Goal: Information Seeking & Learning: Learn about a topic

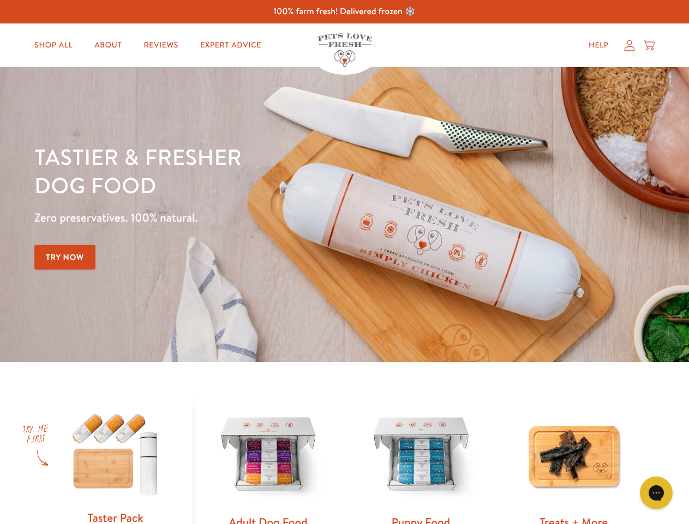
click at [344, 262] on div "Tastier & fresher dog food Zero preservatives. 100% natural. Try Now" at bounding box center [241, 214] width 414 height 144
click at [657, 493] on icon "Gorgias live chat" at bounding box center [656, 492] width 10 height 10
